Goal: Transaction & Acquisition: Download file/media

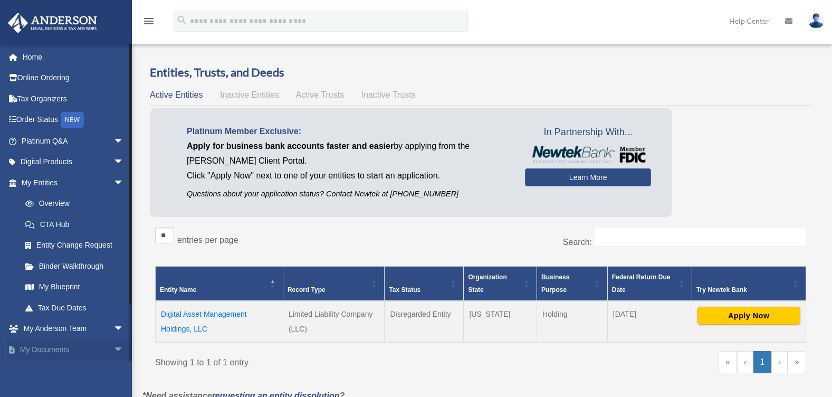
click at [113, 346] on span "arrow_drop_down" at bounding box center [123, 350] width 21 height 22
click at [113, 350] on span "arrow_drop_up" at bounding box center [123, 350] width 21 height 22
click at [56, 351] on link "My Documents arrow_drop_down" at bounding box center [73, 349] width 132 height 21
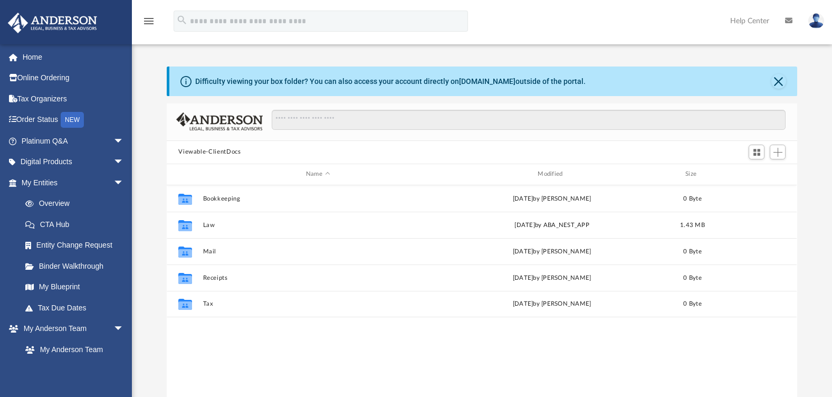
scroll to position [232, 623]
click at [37, 62] on link "Home" at bounding box center [73, 56] width 132 height 21
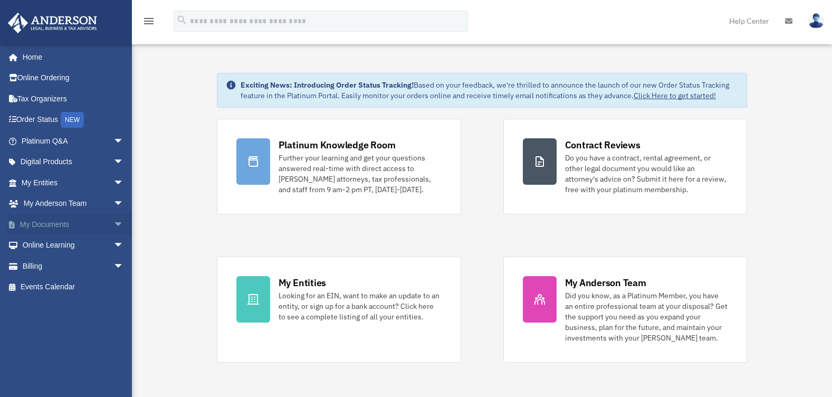
click at [113, 224] on span "arrow_drop_down" at bounding box center [123, 225] width 21 height 22
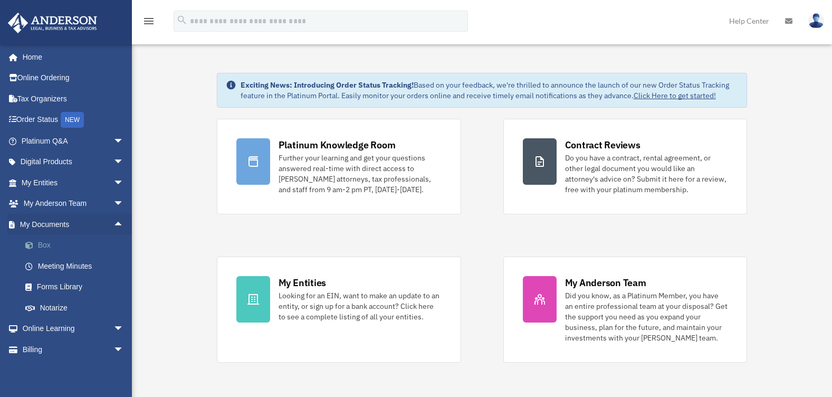
click at [46, 246] on link "Box" at bounding box center [77, 245] width 125 height 21
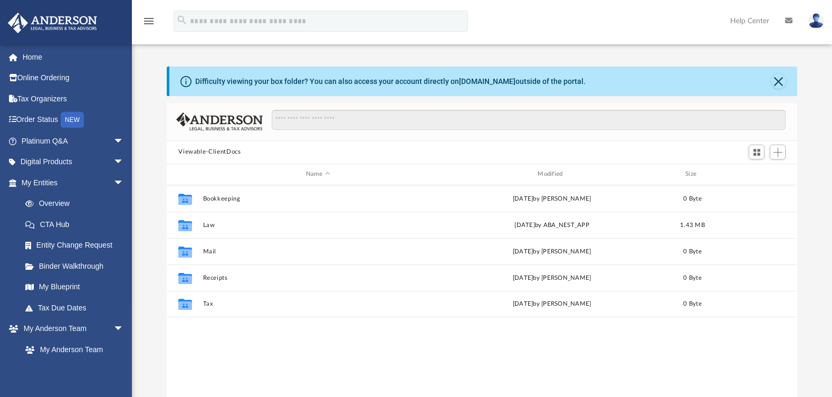
scroll to position [232, 623]
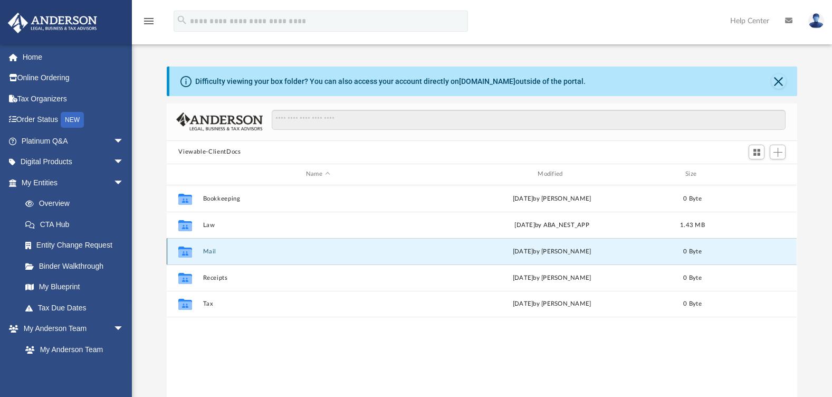
click at [207, 251] on button "Mail" at bounding box center [318, 251] width 230 height 7
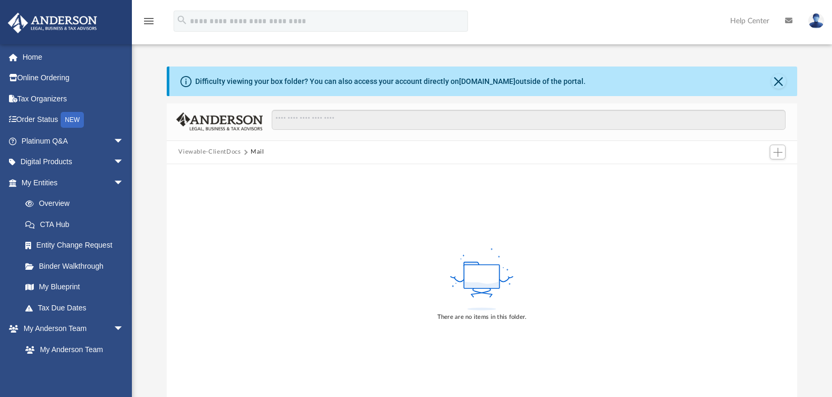
click at [208, 154] on button "Viewable-ClientDocs" at bounding box center [209, 151] width 62 height 9
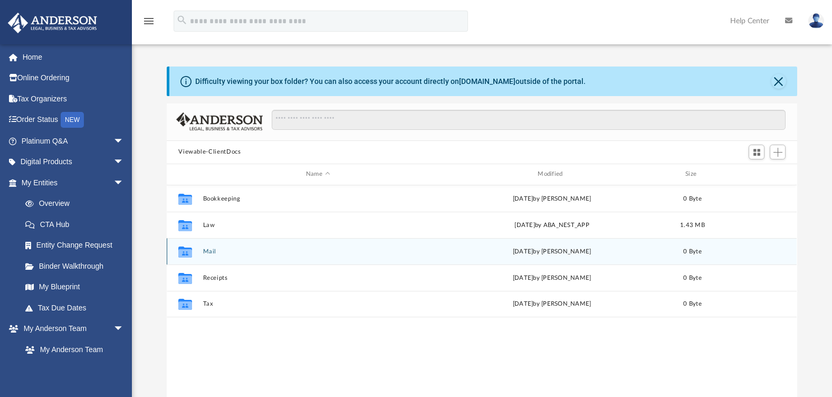
click at [212, 250] on button "Mail" at bounding box center [318, 251] width 230 height 7
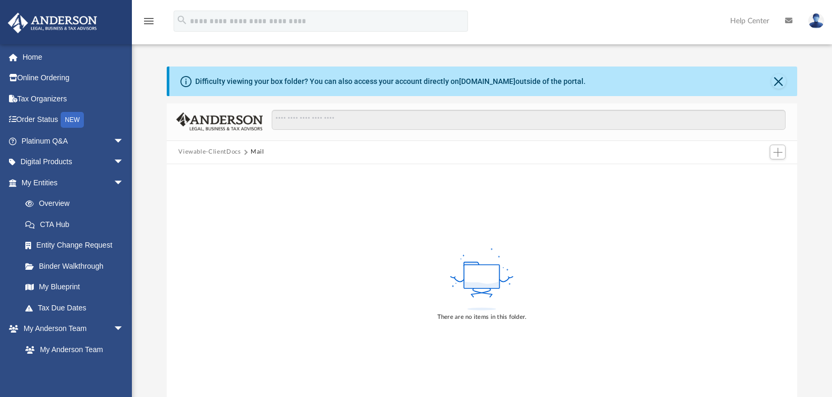
click at [222, 154] on button "Viewable-ClientDocs" at bounding box center [209, 151] width 62 height 9
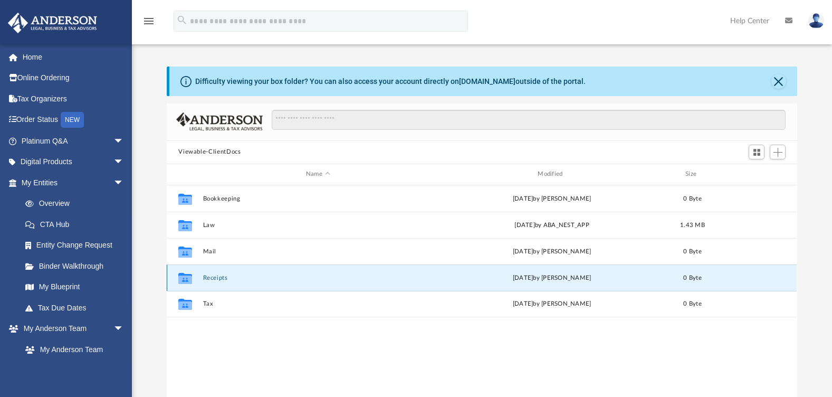
click at [216, 280] on button "Receipts" at bounding box center [318, 277] width 230 height 7
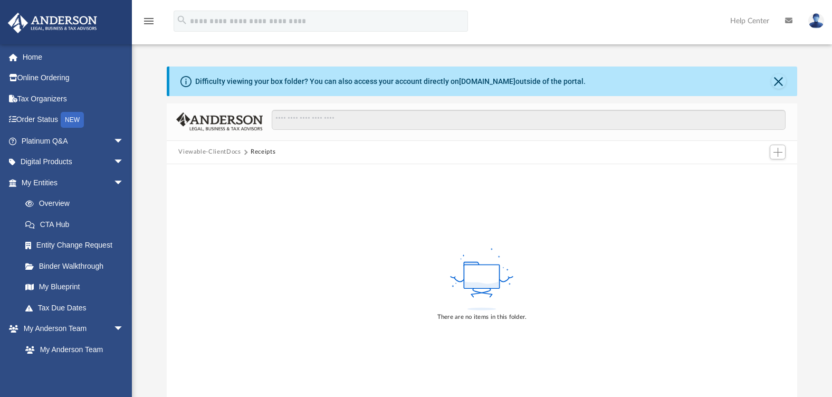
click at [212, 149] on button "Viewable-ClientDocs" at bounding box center [209, 151] width 62 height 9
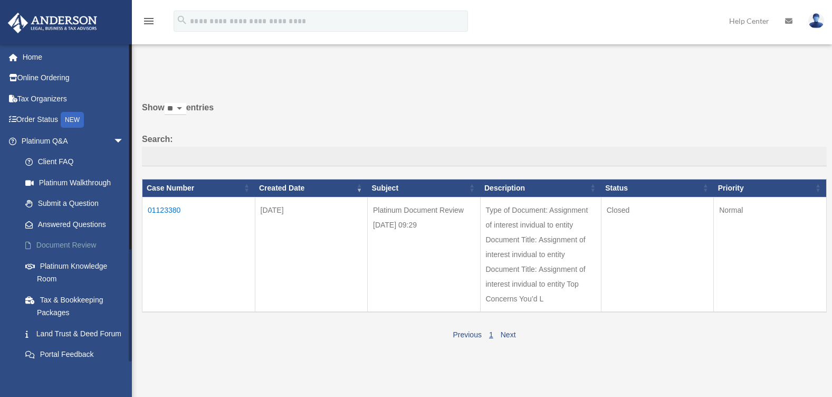
click at [55, 246] on link "Document Review" at bounding box center [77, 245] width 125 height 21
click at [55, 226] on link "Answered Questions" at bounding box center [77, 224] width 125 height 21
click at [113, 140] on span "arrow_drop_down" at bounding box center [123, 141] width 21 height 22
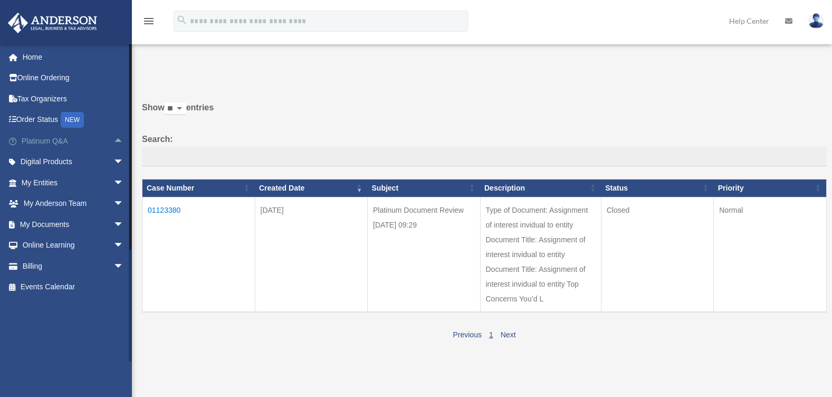
click at [113, 141] on span "arrow_drop_up" at bounding box center [123, 141] width 21 height 22
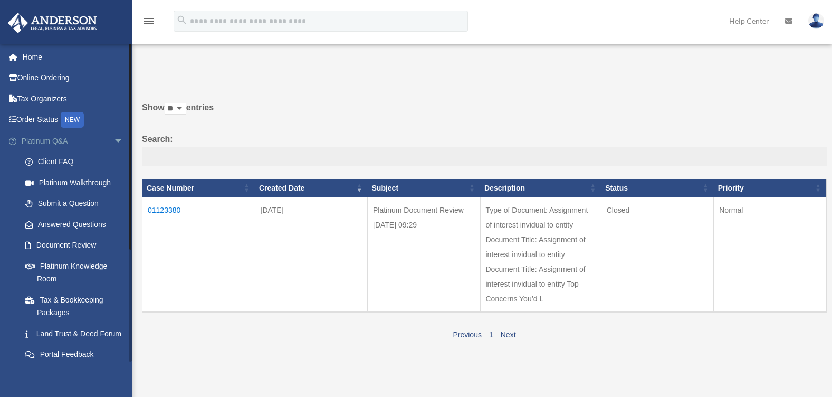
click at [113, 141] on span "arrow_drop_down" at bounding box center [123, 141] width 21 height 22
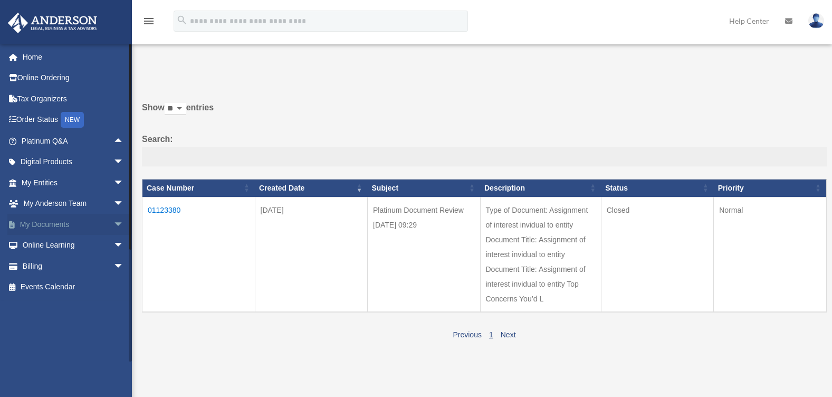
click at [113, 223] on span "arrow_drop_down" at bounding box center [123, 225] width 21 height 22
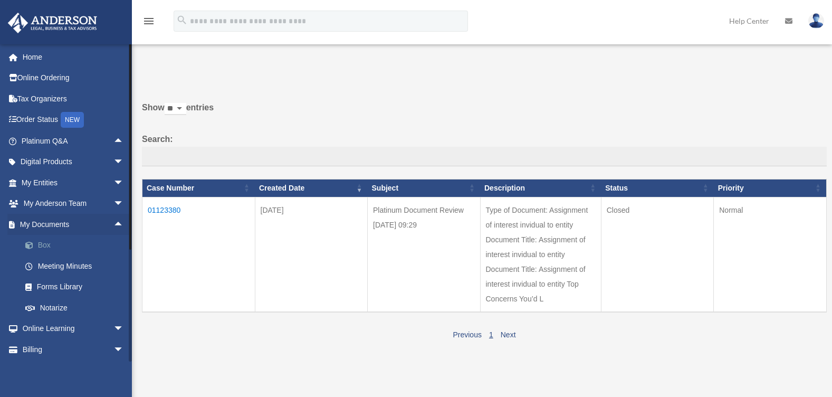
click at [40, 244] on link "Box" at bounding box center [77, 245] width 125 height 21
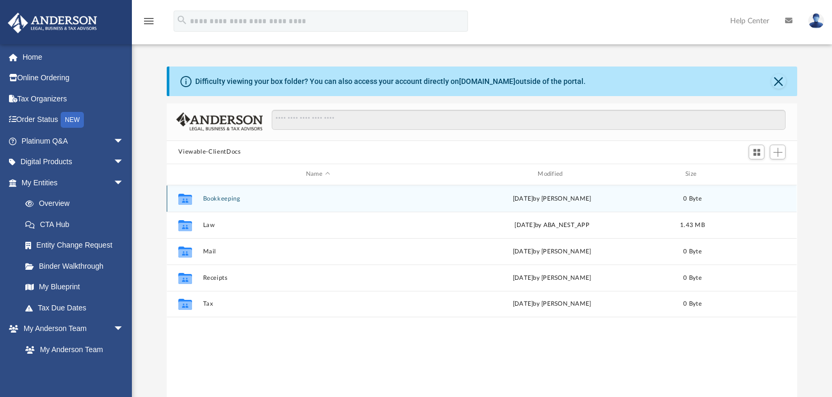
scroll to position [232, 623]
click at [211, 198] on button "Bookkeeping" at bounding box center [318, 198] width 230 height 7
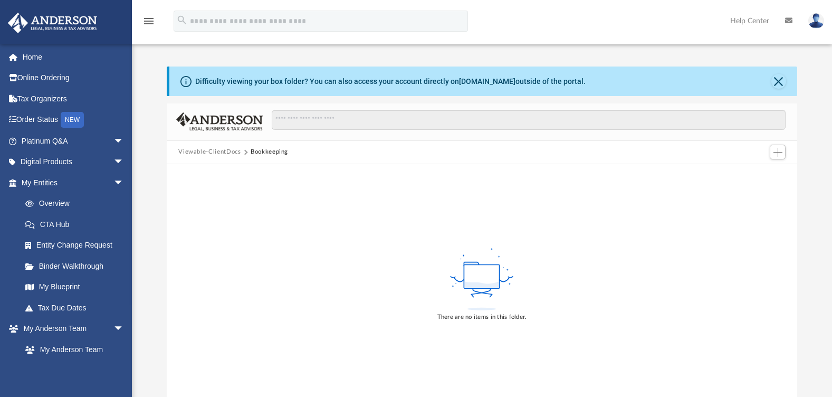
click at [196, 148] on button "Viewable-ClientDocs" at bounding box center [209, 151] width 62 height 9
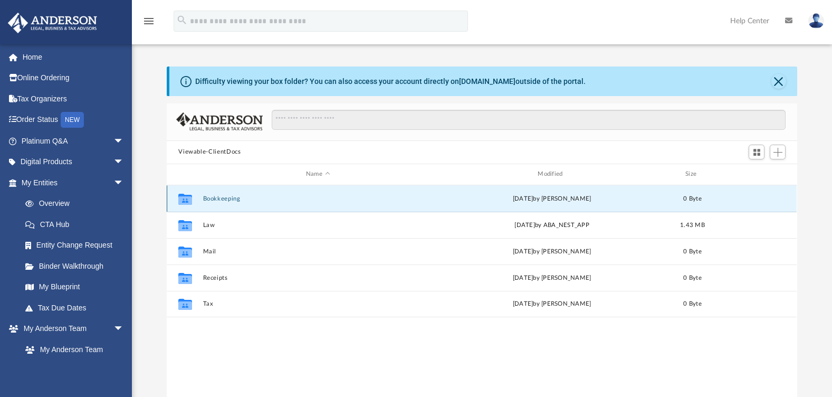
click at [214, 200] on button "Bookkeeping" at bounding box center [318, 198] width 230 height 7
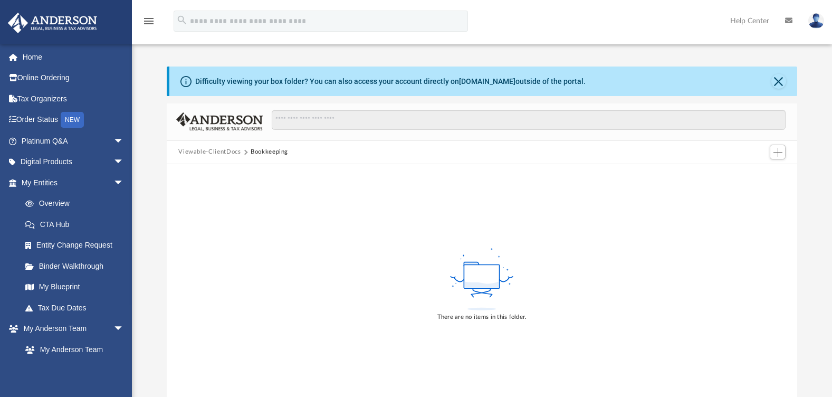
click at [215, 156] on button "Viewable-ClientDocs" at bounding box center [209, 151] width 62 height 9
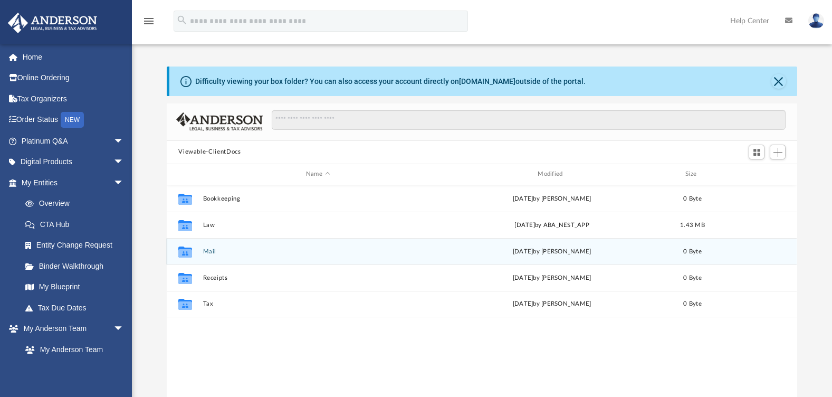
click at [208, 248] on button "Mail" at bounding box center [318, 251] width 230 height 7
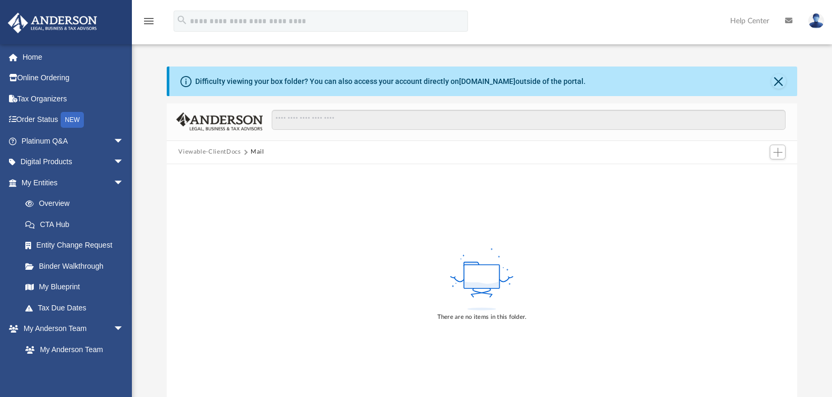
click at [219, 151] on button "Viewable-ClientDocs" at bounding box center [209, 151] width 62 height 9
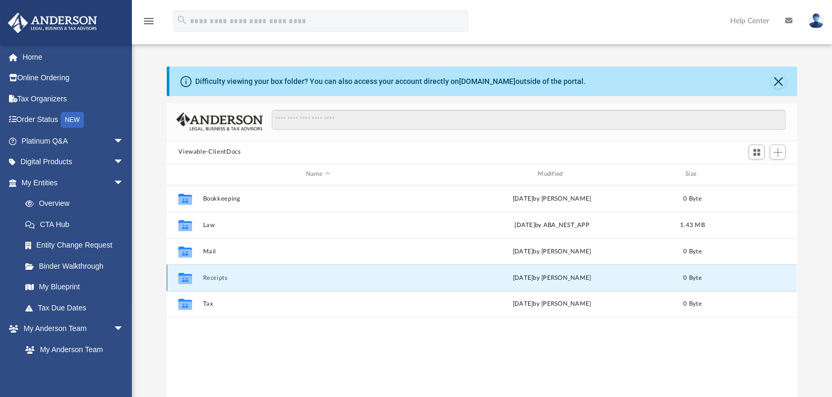
click at [211, 274] on button "Receipts" at bounding box center [318, 277] width 230 height 7
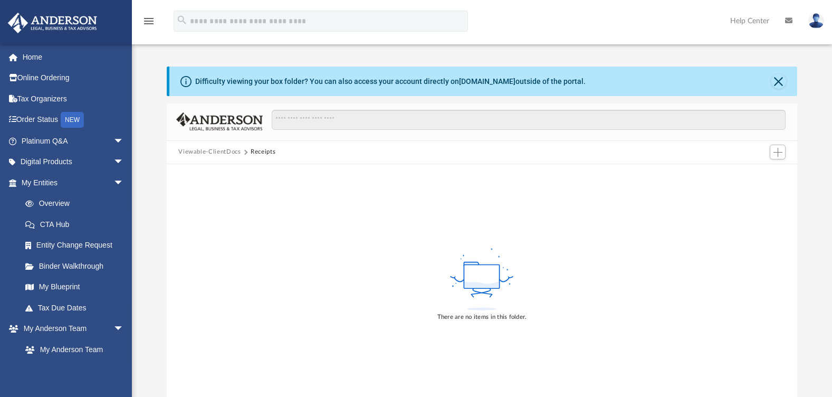
click at [216, 150] on button "Viewable-ClientDocs" at bounding box center [209, 151] width 62 height 9
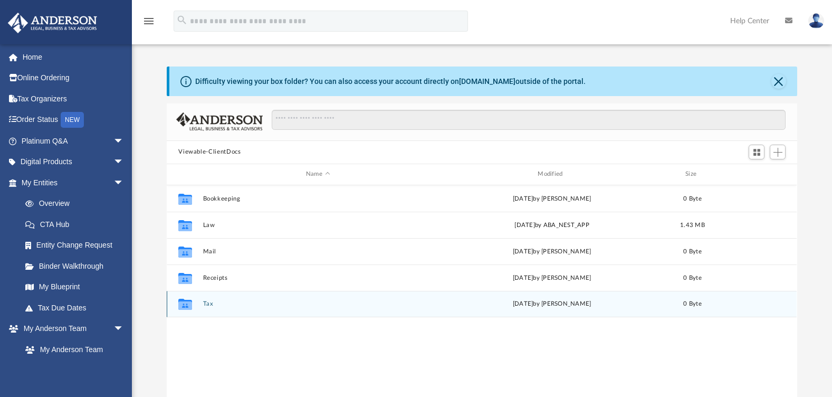
click at [207, 307] on button "Tax" at bounding box center [318, 303] width 230 height 7
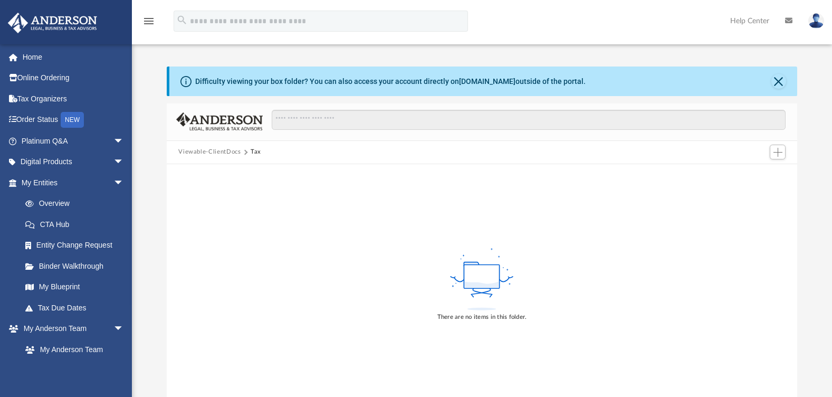
click at [225, 151] on button "Viewable-ClientDocs" at bounding box center [209, 151] width 62 height 9
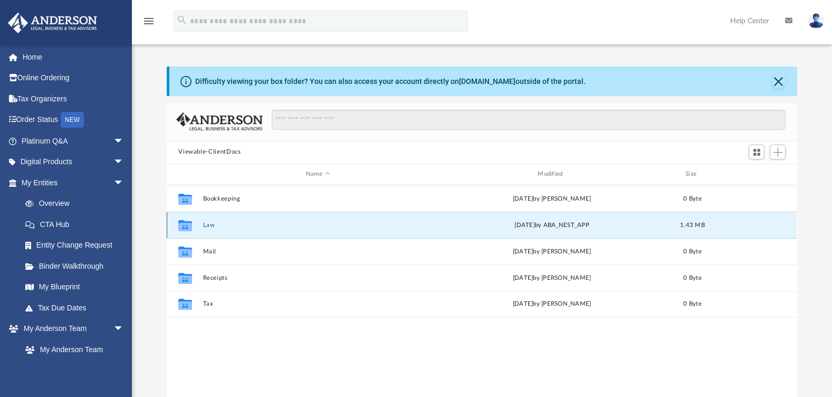
click at [214, 223] on button "Law" at bounding box center [318, 225] width 230 height 7
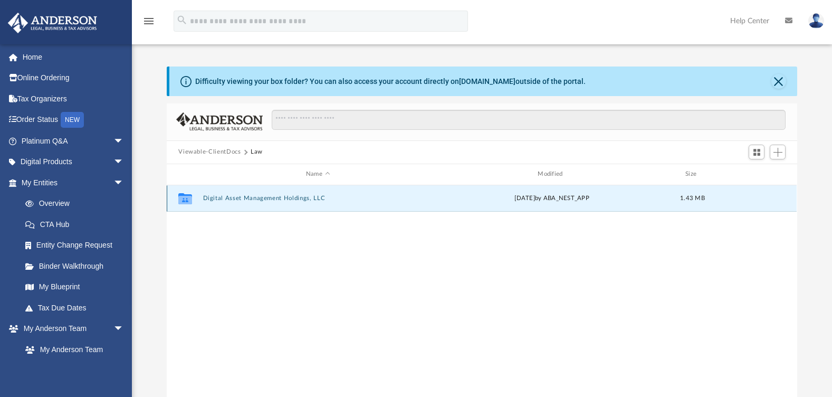
click at [245, 197] on button "Digital Asset Management Holdings, LLC" at bounding box center [318, 198] width 230 height 7
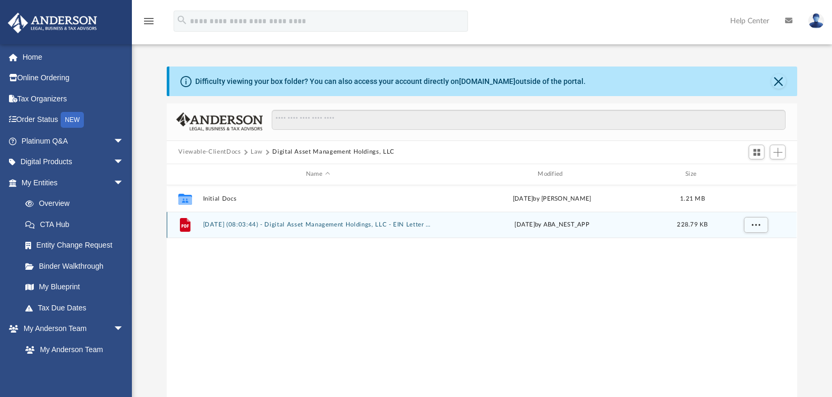
click at [351, 223] on button "2025.09.30 (08:03:44) - Digital Asset Management Holdings, LLC - EIN Letter fro…" at bounding box center [318, 224] width 230 height 7
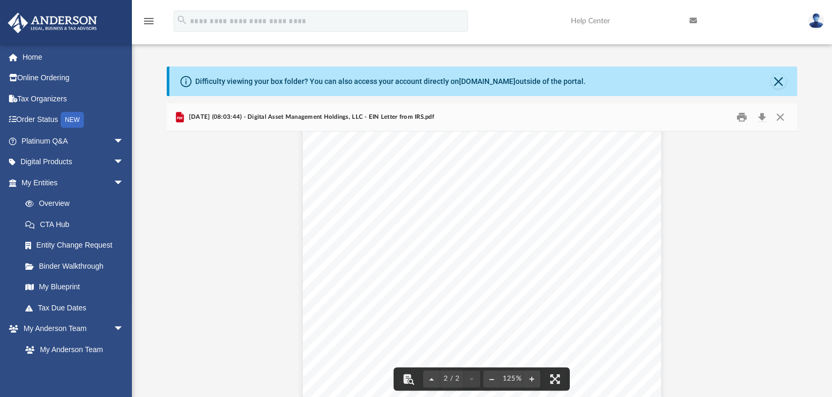
scroll to position [604, 0]
click at [766, 116] on button "Download" at bounding box center [761, 117] width 19 height 16
